Goal: Information Seeking & Learning: Learn about a topic

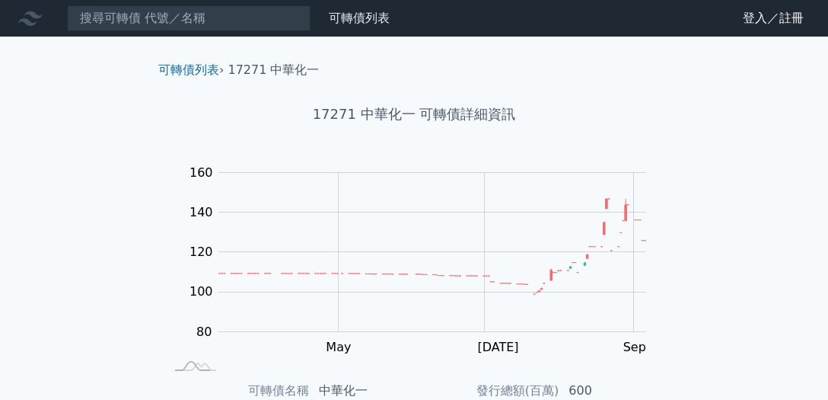
scroll to position [217, 0]
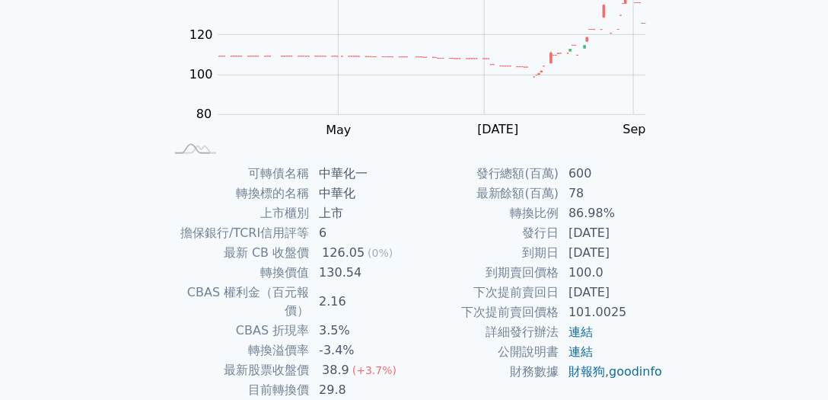
click at [154, 112] on div "Zoom Out 100 70 80 90 100 180 120 160 140 60 40 L Mar May [DATE] Sep Nov 100% C…" at bounding box center [414, 50] width 536 height 213
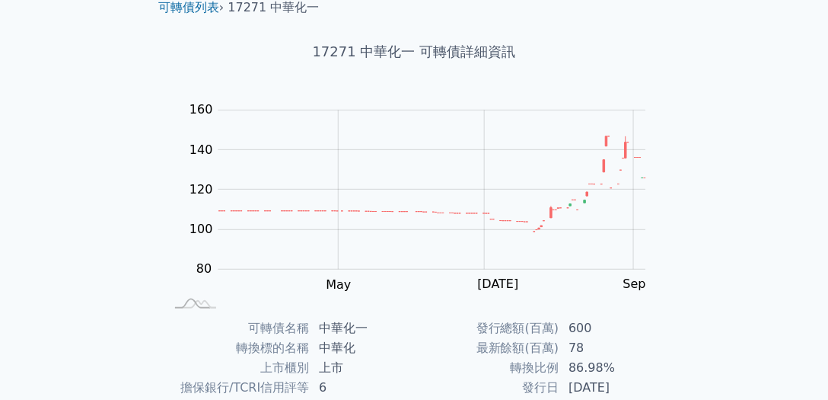
scroll to position [0, 0]
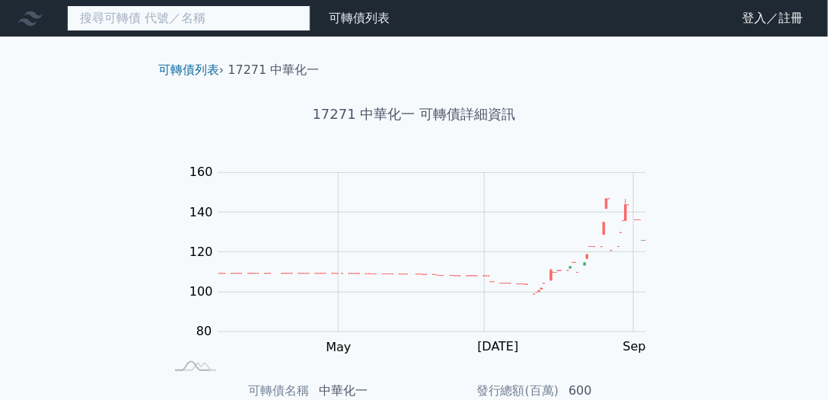
click at [155, 22] on input at bounding box center [189, 18] width 244 height 26
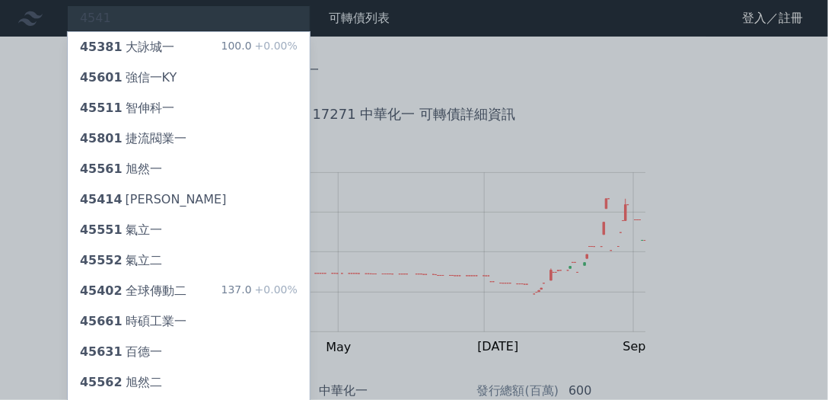
click at [38, 85] on div at bounding box center [414, 200] width 828 height 400
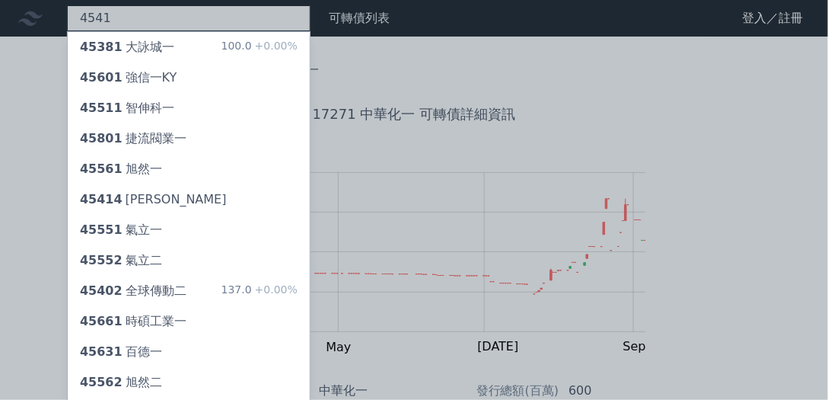
click at [153, 12] on div "4541 45381 大詠城一 100.0 +0.00% 45601 強信一KY 45511 智伸科一 45801 捷流閥業一 45561 旭然一 45414…" at bounding box center [189, 18] width 244 height 26
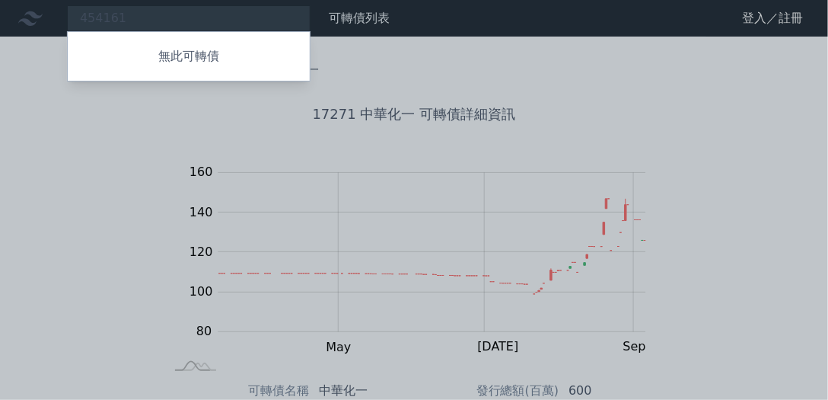
drag, startPoint x: 144, startPoint y: 17, endPoint x: 32, endPoint y: 17, distance: 111.9
click at [32, 17] on div at bounding box center [414, 200] width 828 height 400
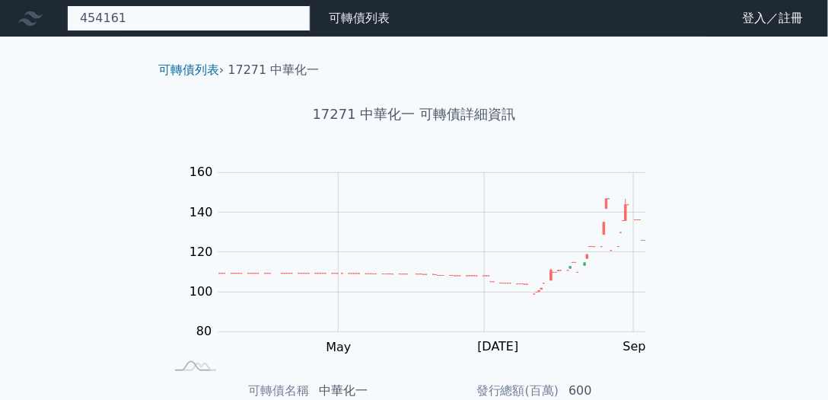
click at [159, 17] on div "454161 無此可轉債" at bounding box center [189, 18] width 244 height 26
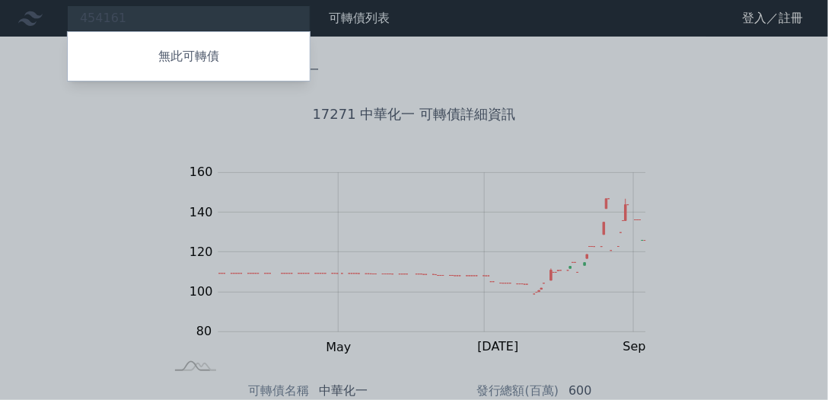
click at [184, 11] on div at bounding box center [414, 200] width 828 height 400
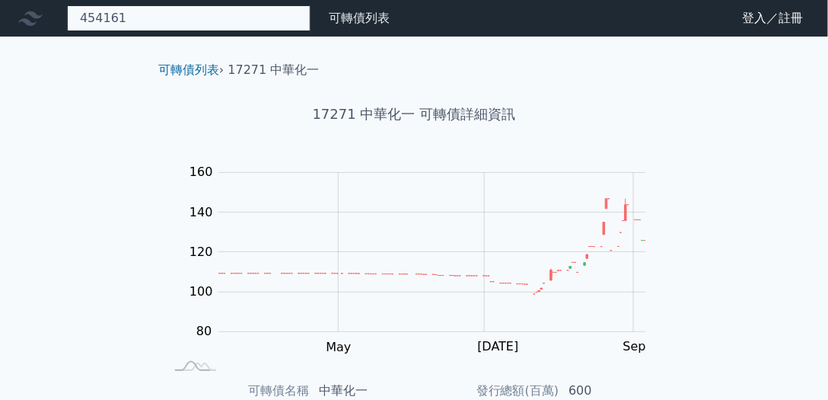
click at [168, 14] on div "454161 無此可轉債" at bounding box center [189, 18] width 244 height 26
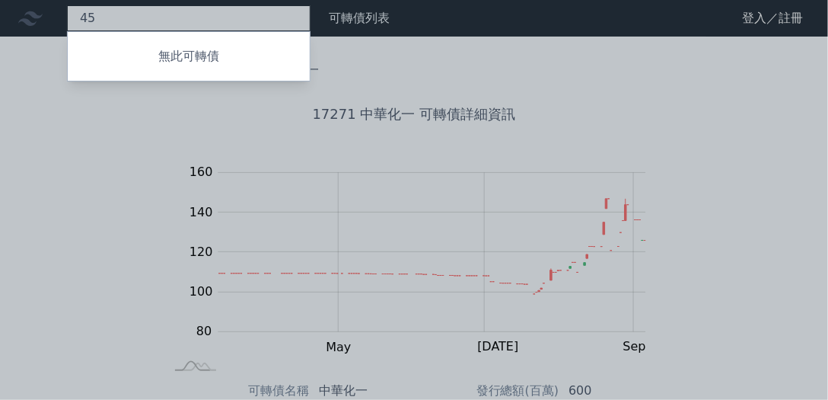
type input "4"
type input "6"
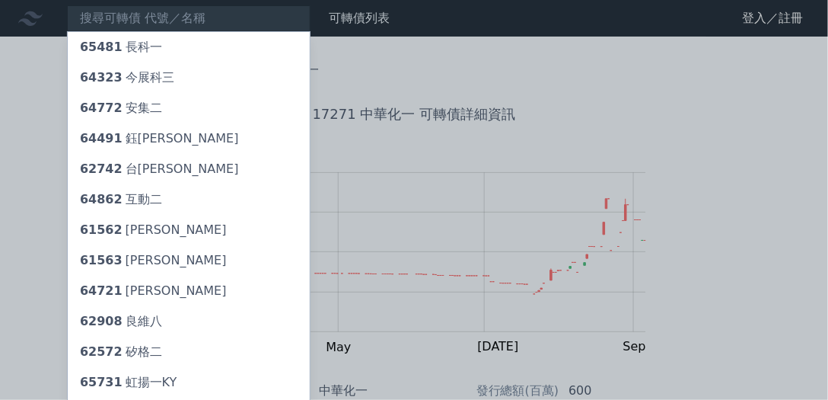
drag, startPoint x: 22, startPoint y: 97, endPoint x: 55, endPoint y: 75, distance: 39.9
click at [22, 97] on div at bounding box center [414, 200] width 828 height 400
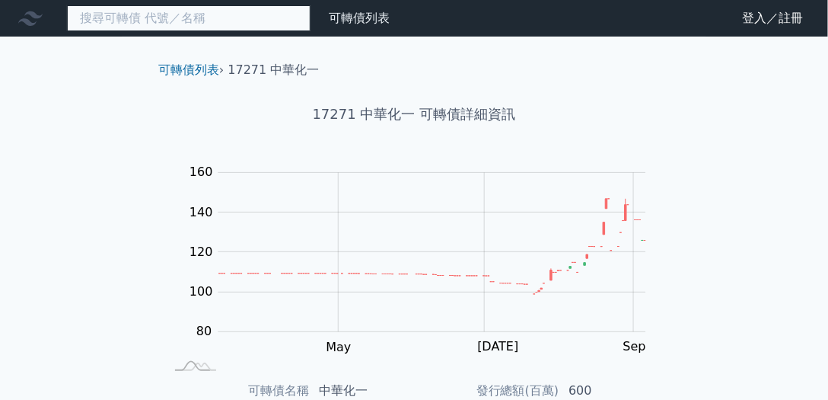
click at [106, 20] on input at bounding box center [189, 18] width 244 height 26
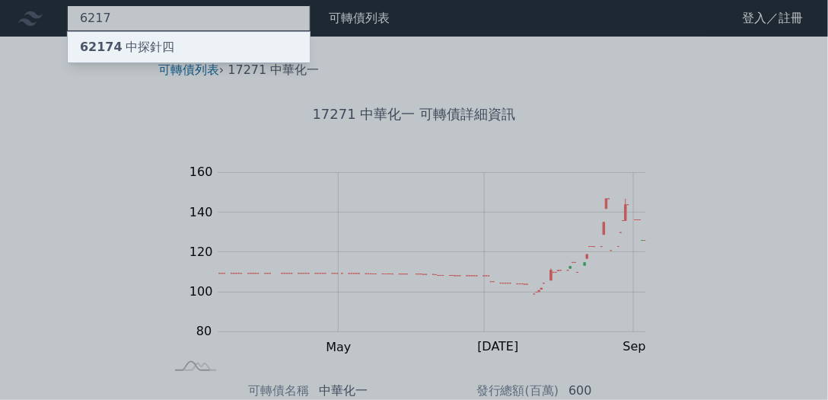
type input "6217"
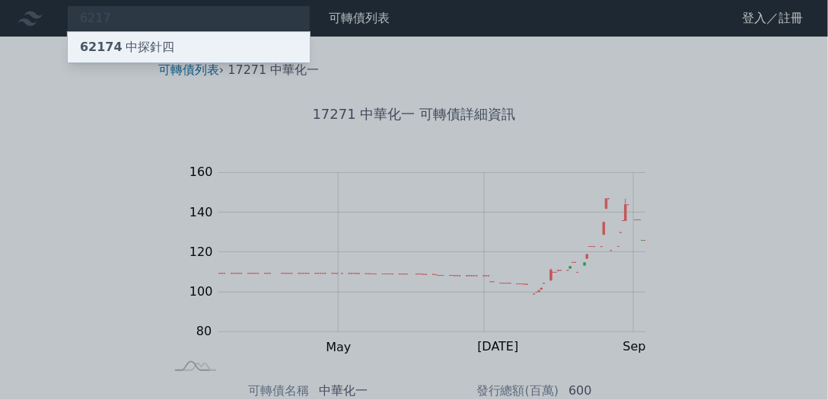
click at [107, 40] on span "62174" at bounding box center [101, 47] width 43 height 14
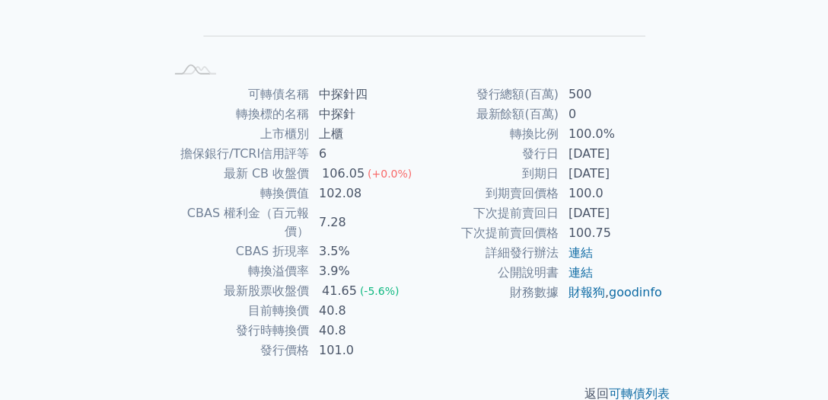
scroll to position [305, 0]
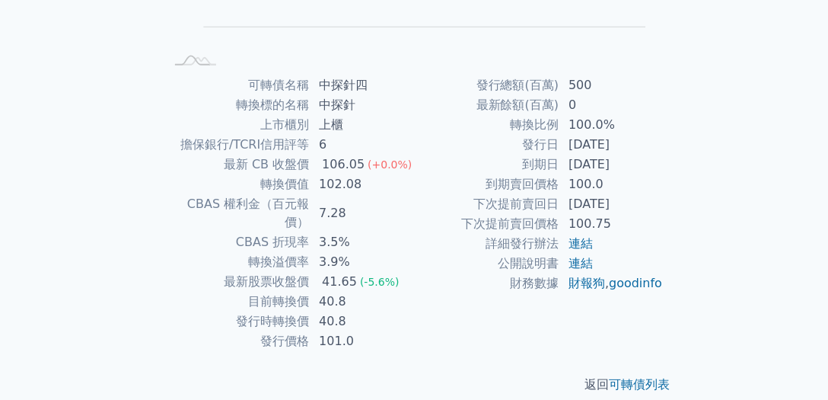
click at [111, 86] on div "可轉債列表 財務數據 可轉債列表 財務數據 登入／註冊 登入／註冊 可轉債列表 › 62174 中探針四 62174 中探針四 可轉債詳細資訊 Zoom Ou…" at bounding box center [414, 56] width 828 height 723
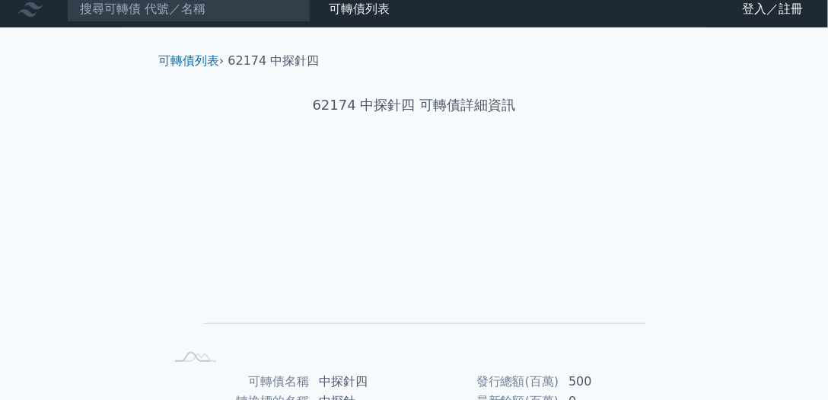
scroll to position [0, 0]
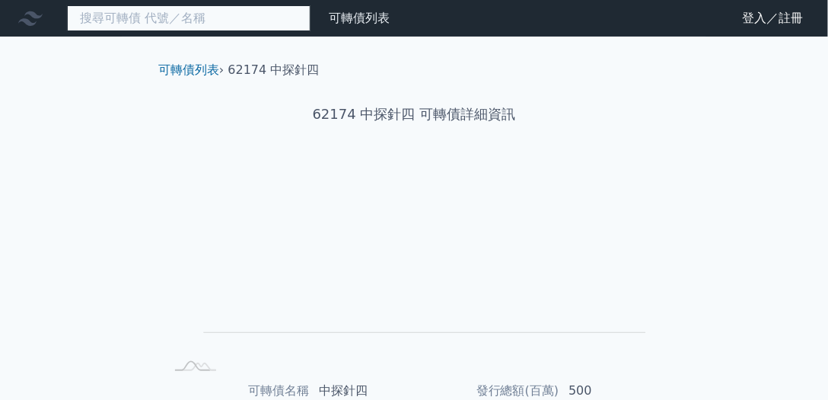
click at [134, 19] on input at bounding box center [189, 18] width 244 height 26
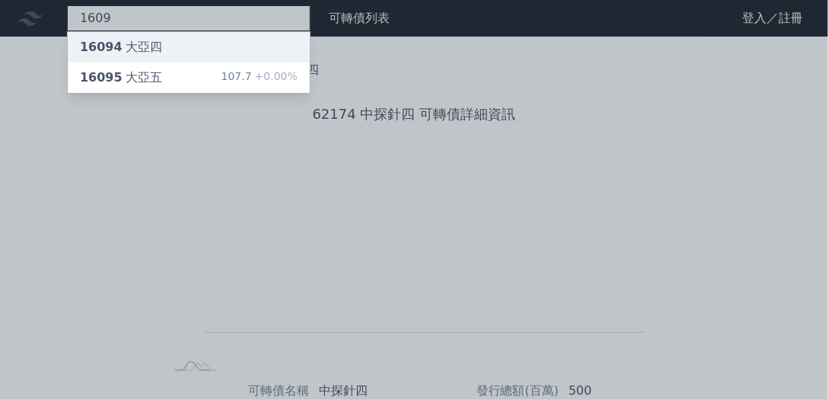
type input "1609"
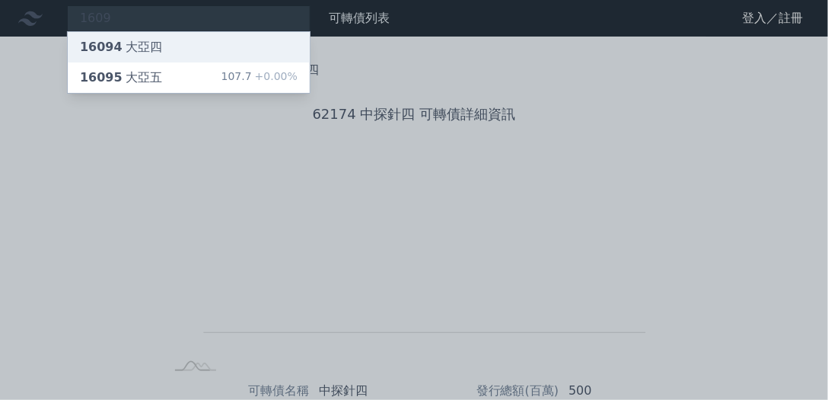
click at [129, 51] on div "16094 大亞四" at bounding box center [121, 47] width 82 height 18
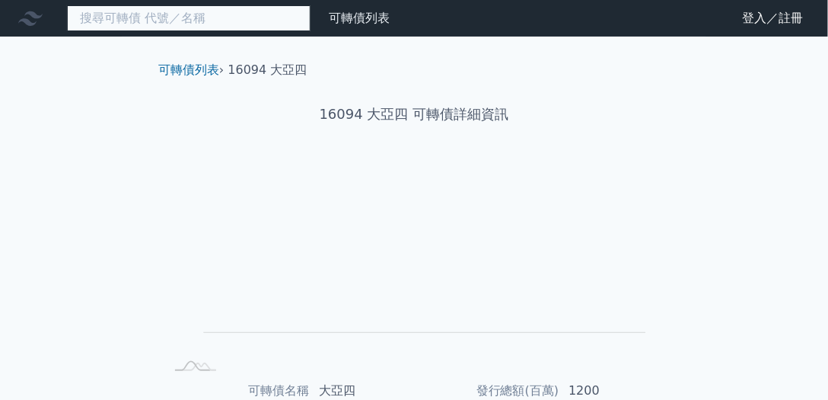
click at [120, 25] on input at bounding box center [189, 18] width 244 height 26
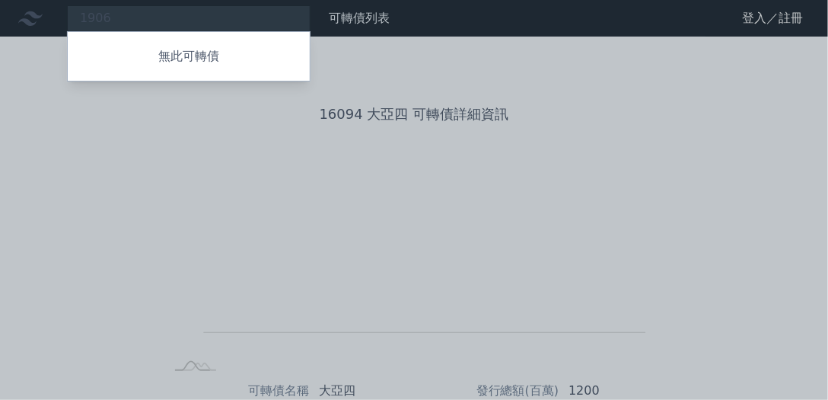
drag, startPoint x: 108, startPoint y: 16, endPoint x: 68, endPoint y: 16, distance: 40.4
click at [68, 16] on div at bounding box center [414, 200] width 828 height 400
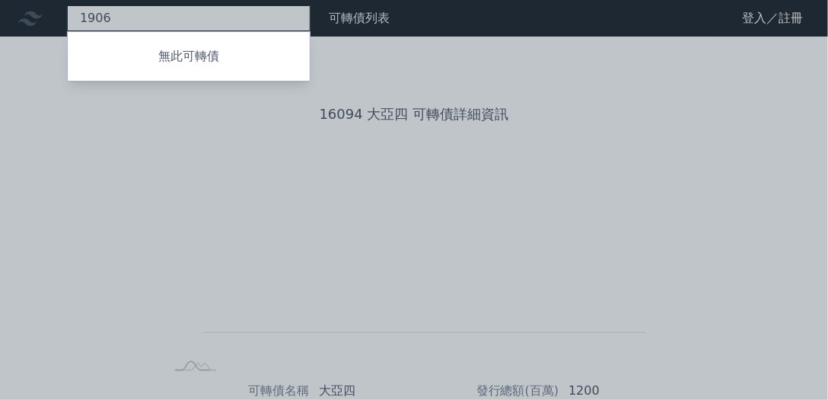
click at [149, 18] on div "1906 無此可轉債" at bounding box center [189, 18] width 244 height 26
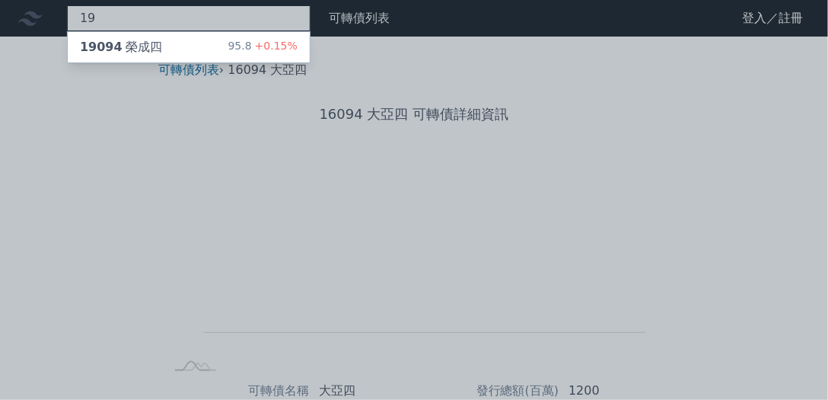
type input "1"
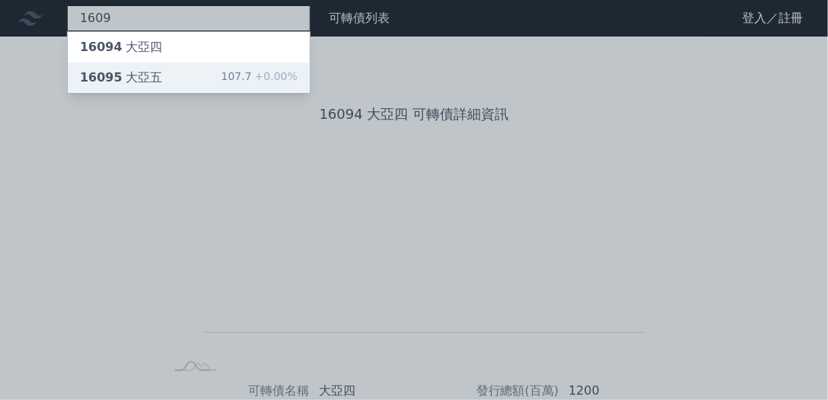
type input "1609"
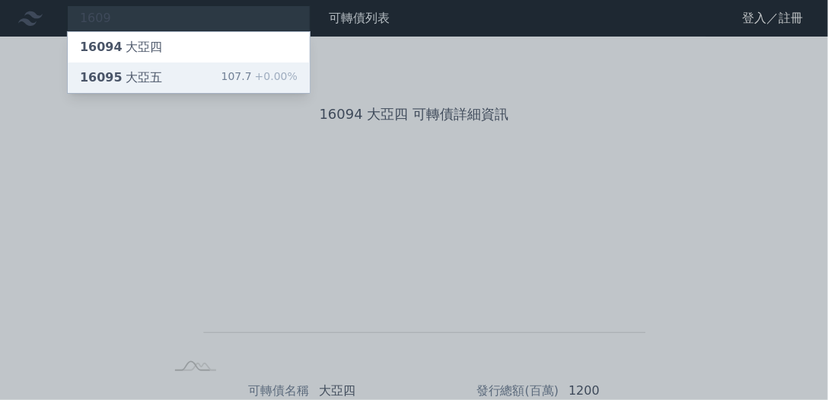
click at [147, 69] on div "16095 大亞五" at bounding box center [121, 78] width 82 height 18
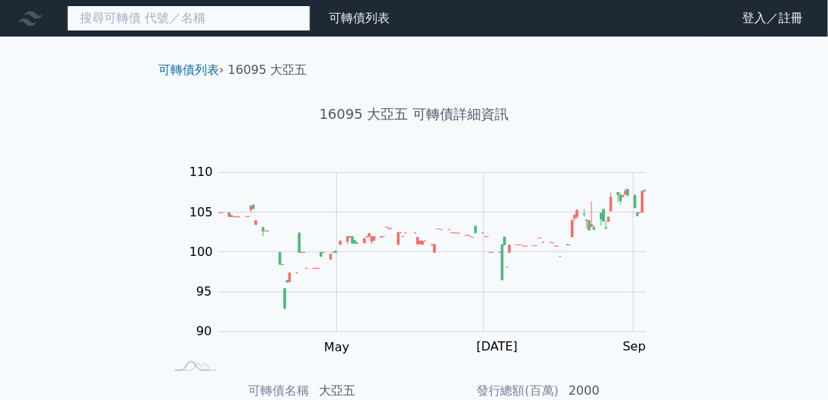
click at [149, 24] on input at bounding box center [189, 18] width 244 height 26
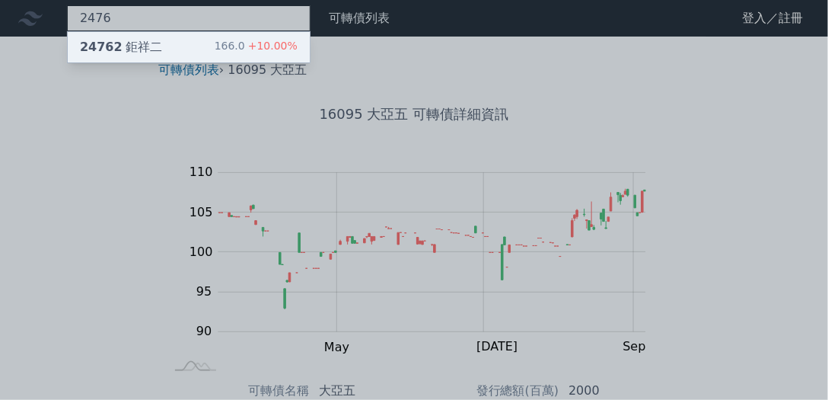
type input "2476"
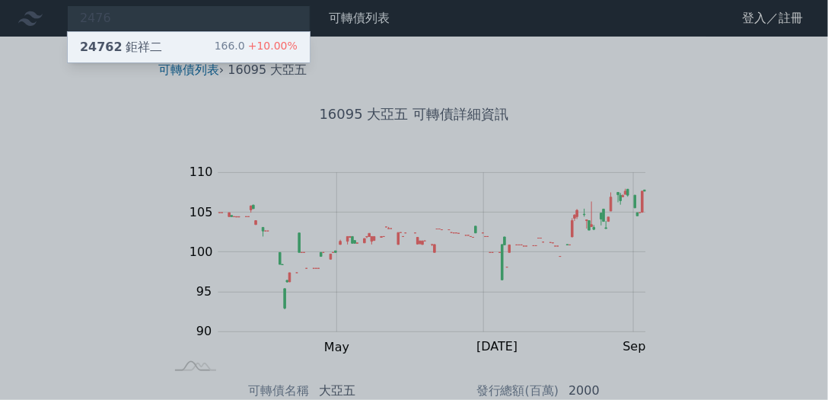
click at [144, 46] on div "24762 鉅祥二" at bounding box center [121, 47] width 82 height 18
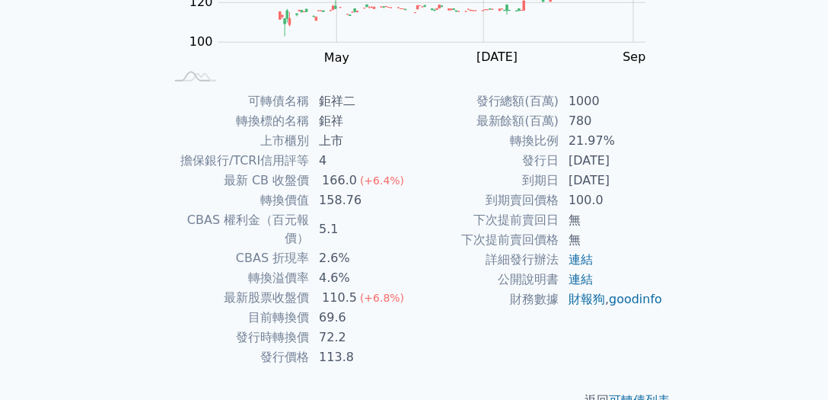
scroll to position [290, 0]
